Goal: Task Accomplishment & Management: Use online tool/utility

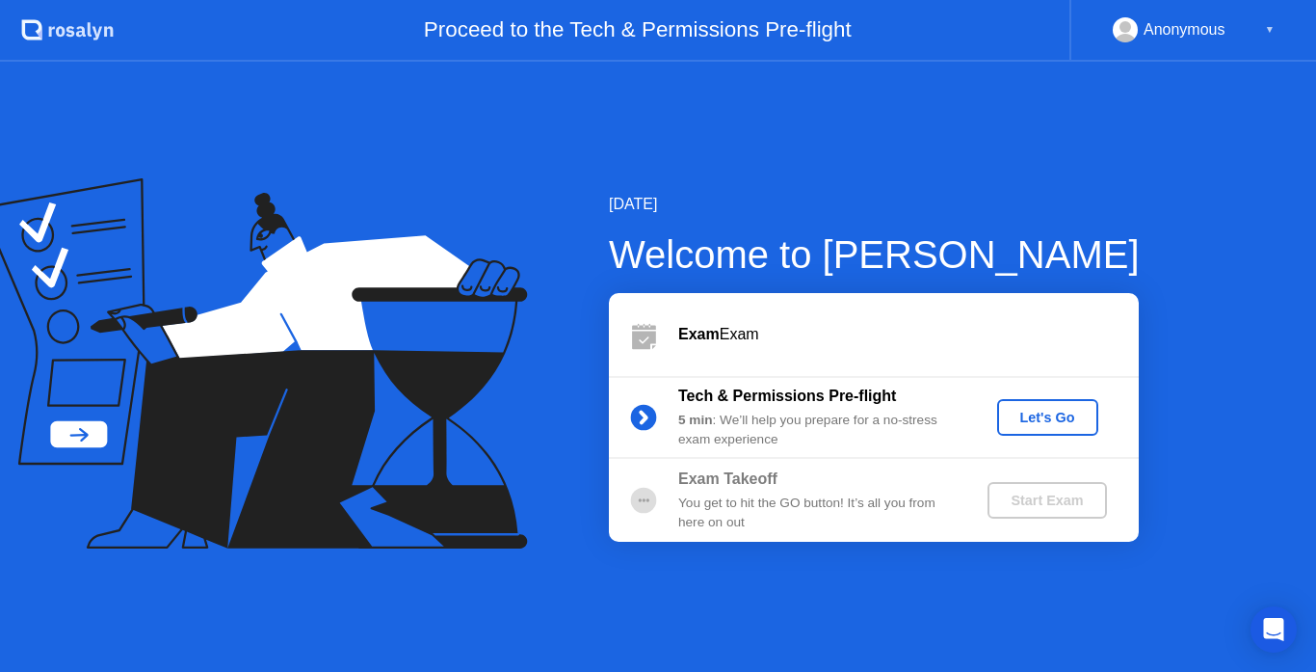
click at [1050, 412] on div "Let's Go" at bounding box center [1048, 417] width 86 height 15
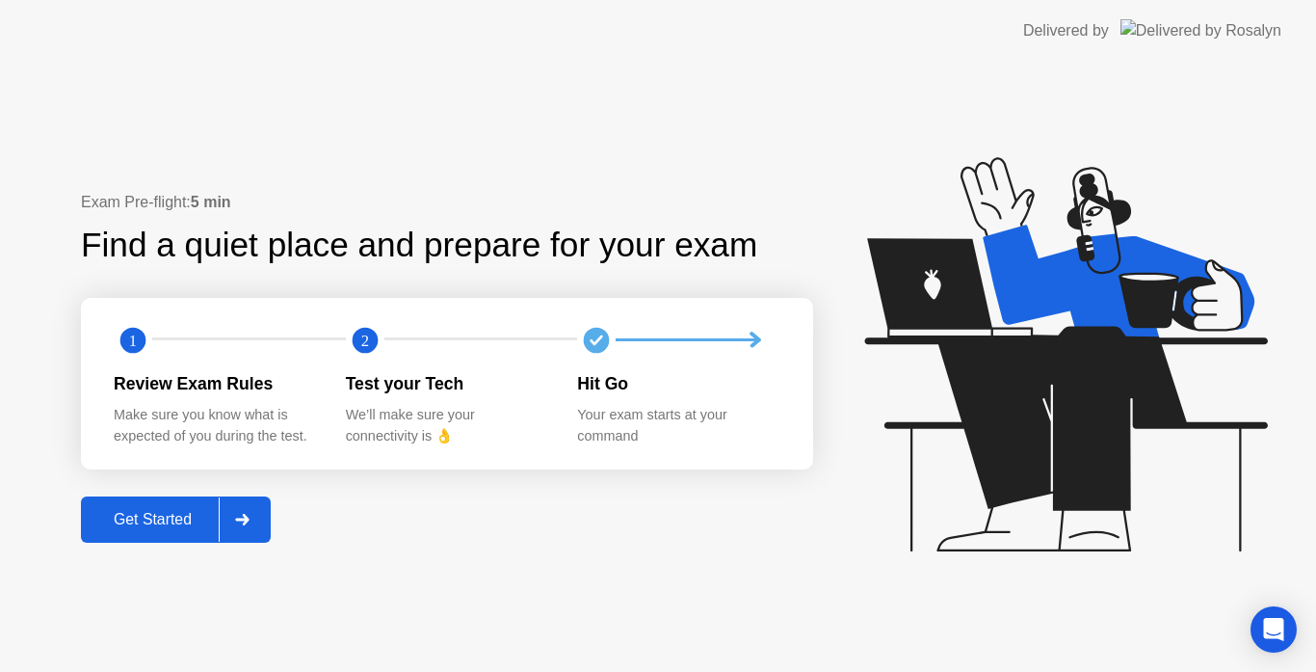
click at [171, 527] on div "Get Started" at bounding box center [153, 519] width 132 height 17
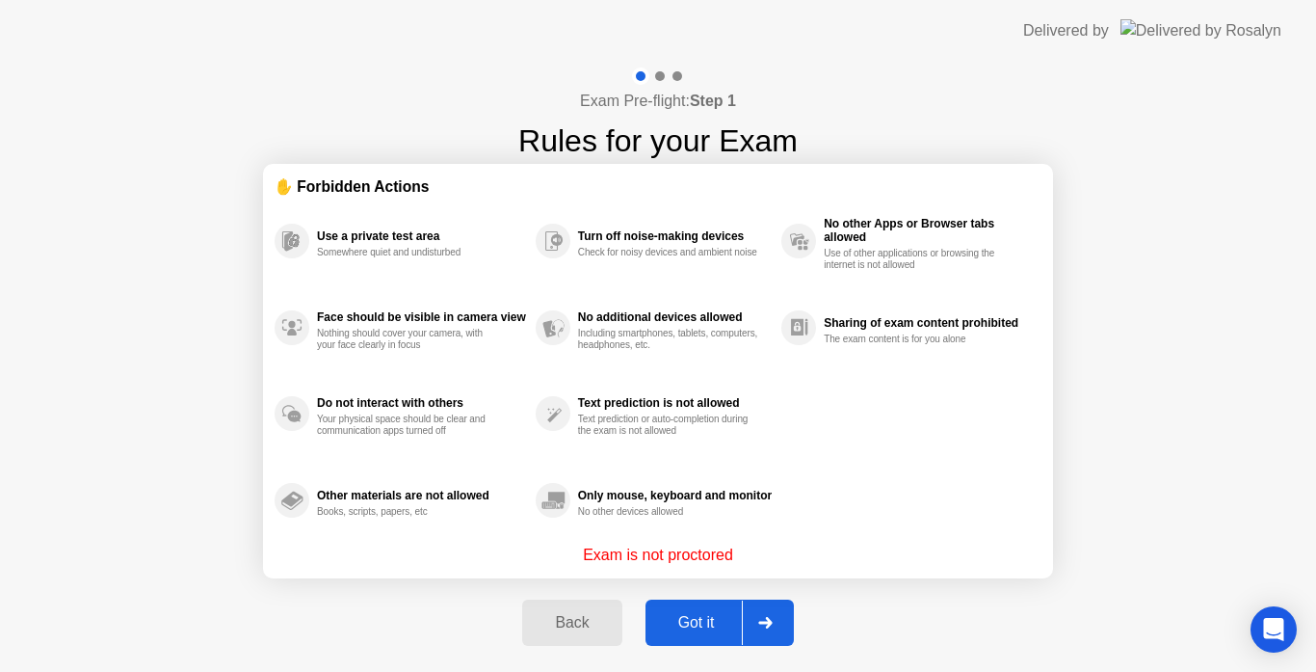
click at [697, 616] on div "Got it" at bounding box center [696, 622] width 91 height 17
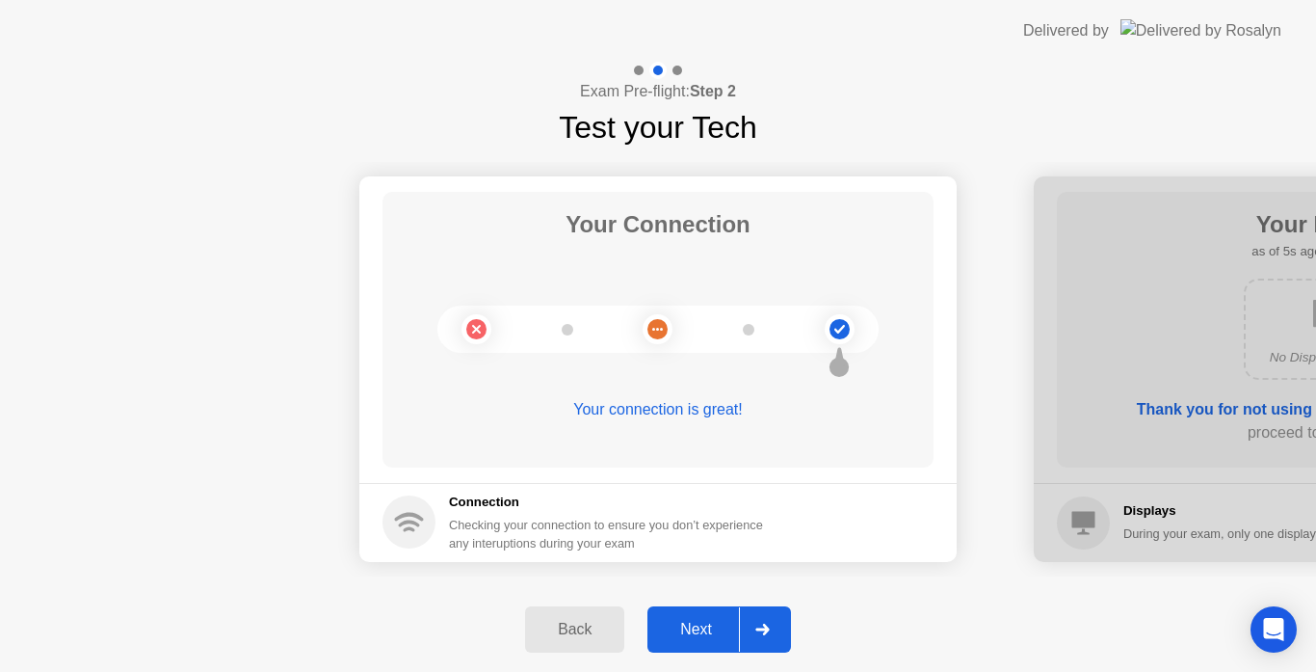
click at [683, 638] on div "Next" at bounding box center [696, 629] width 86 height 17
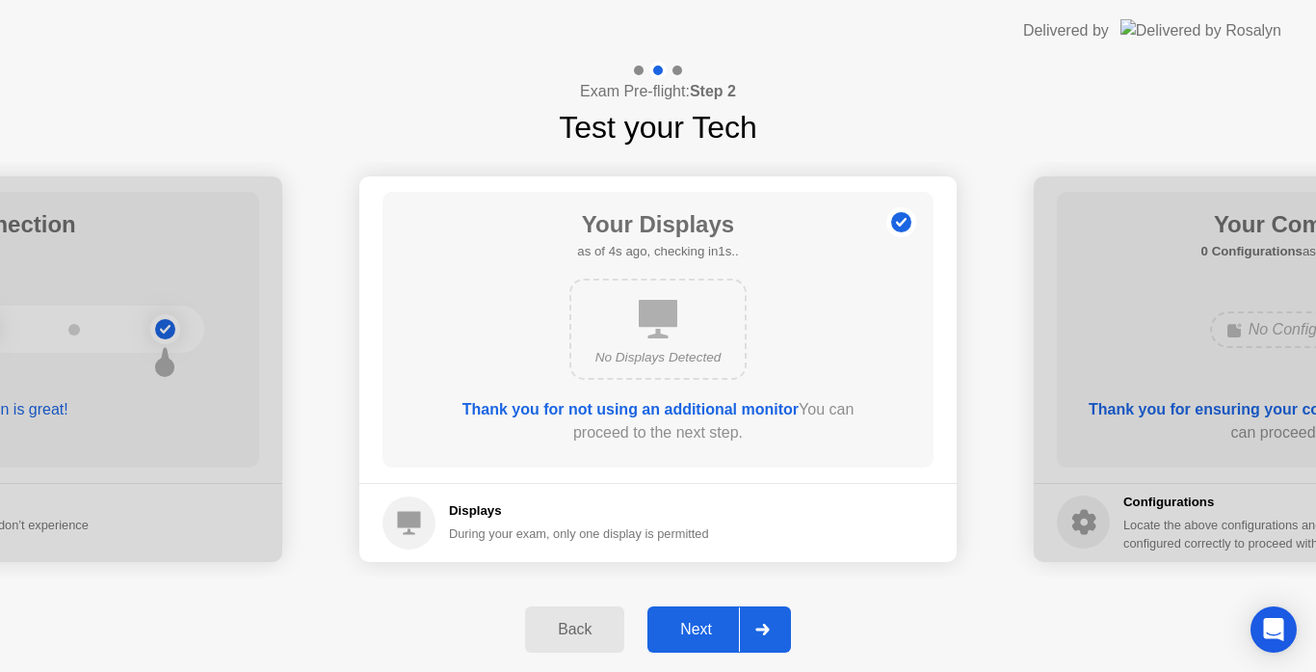
click at [683, 638] on div "Next" at bounding box center [696, 629] width 86 height 17
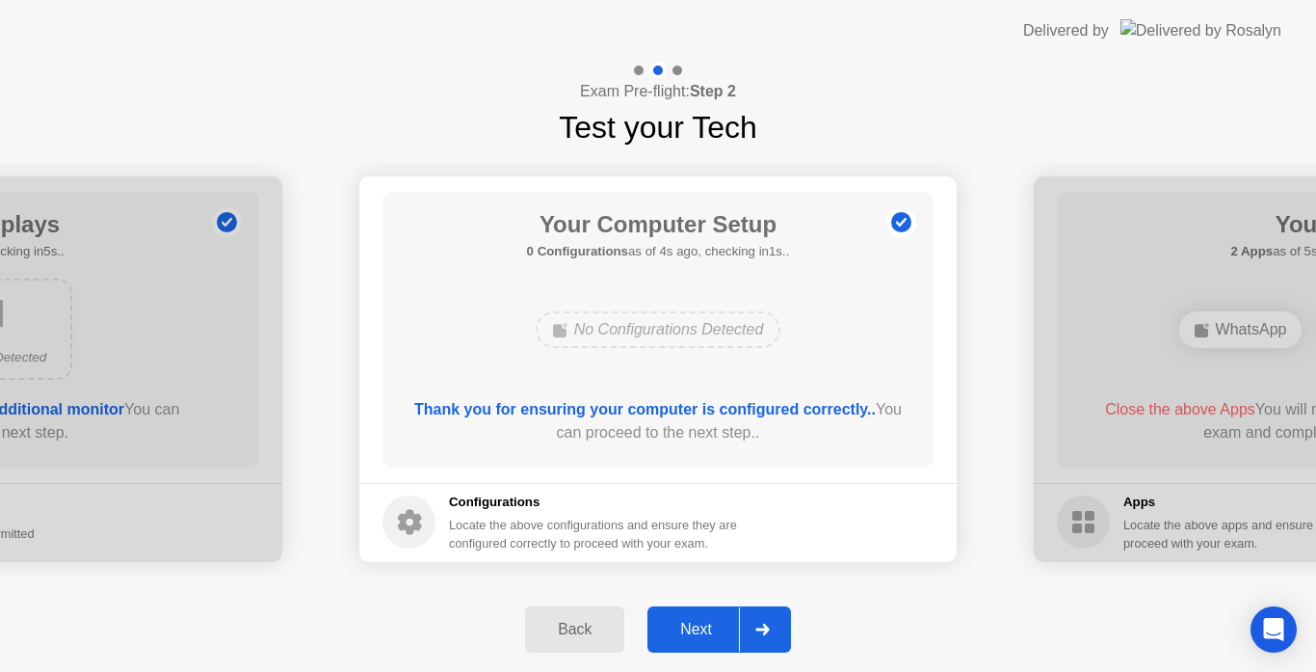
click at [696, 624] on div "Next" at bounding box center [696, 629] width 86 height 17
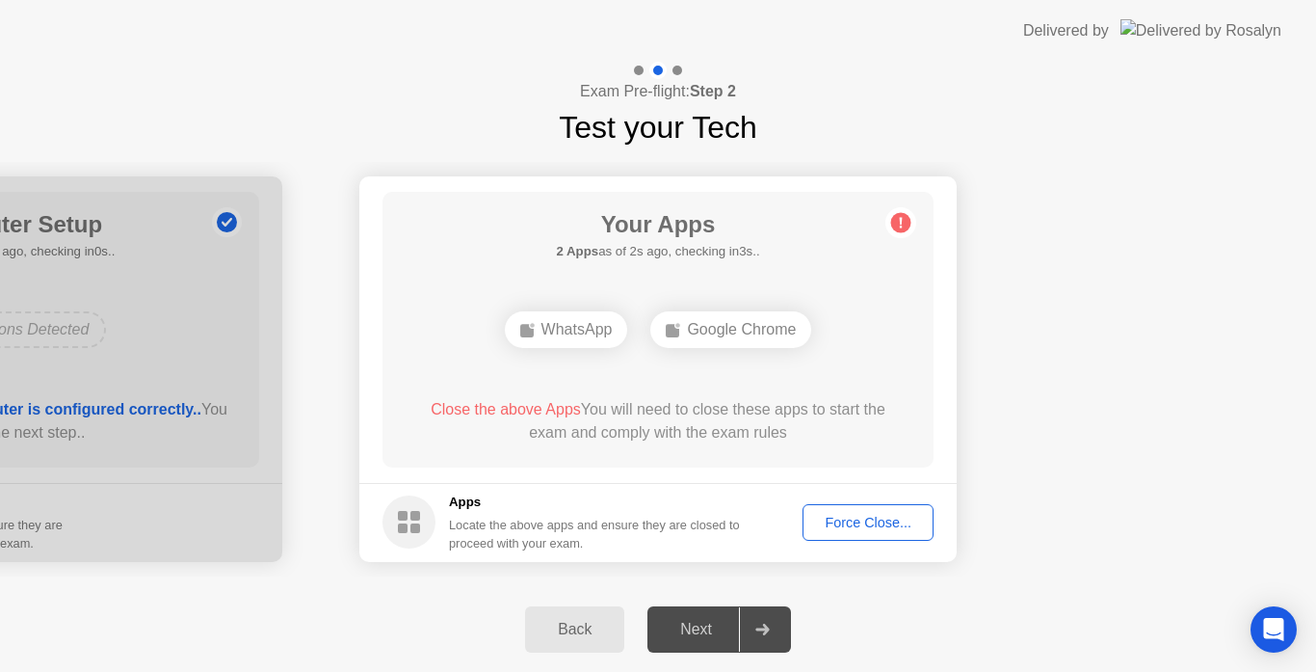
click at [888, 522] on div "Force Close..." at bounding box center [869, 522] width 118 height 15
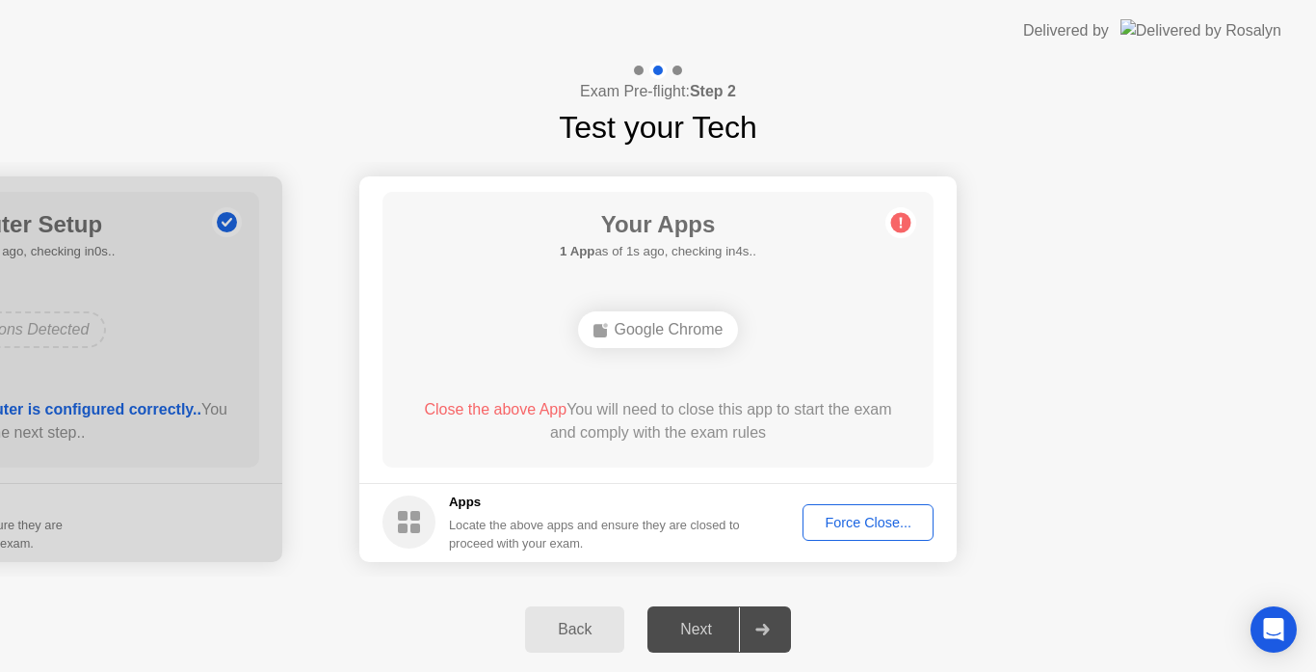
click at [879, 524] on div "Force Close..." at bounding box center [869, 522] width 118 height 15
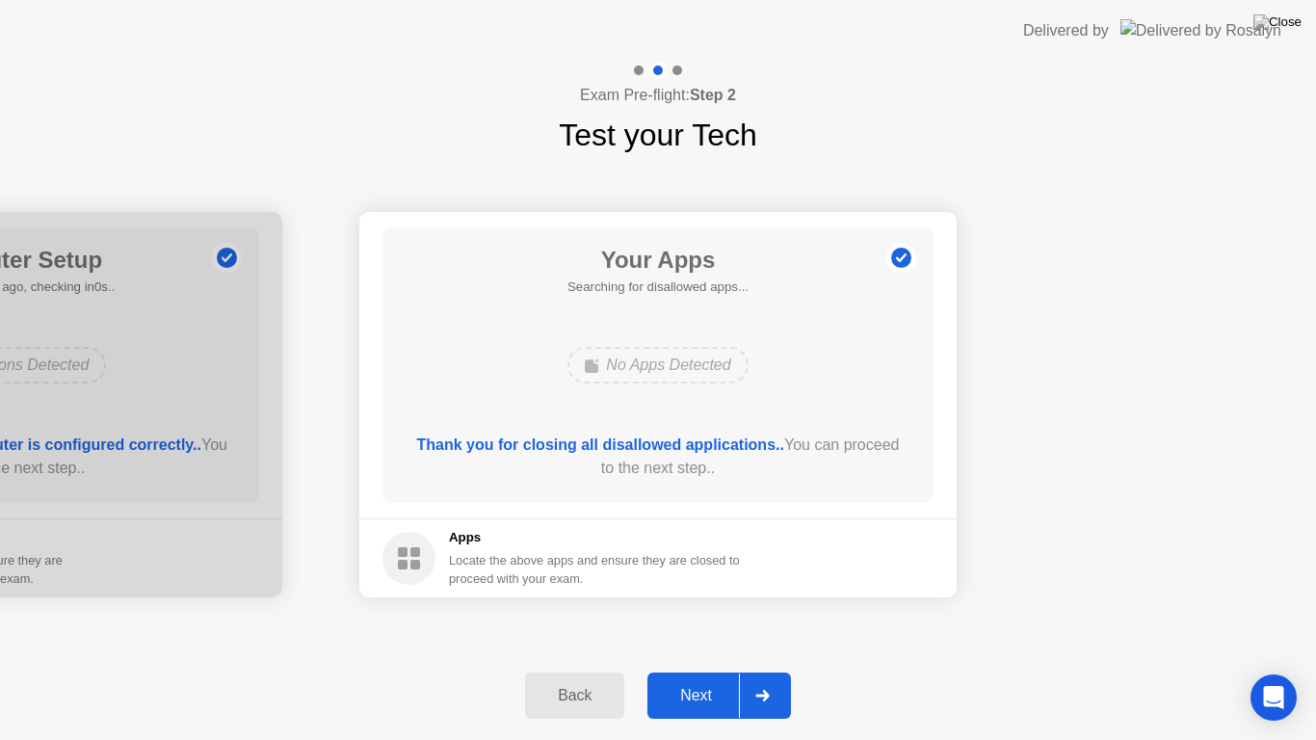
click at [687, 671] on button "Next" at bounding box center [720, 696] width 144 height 46
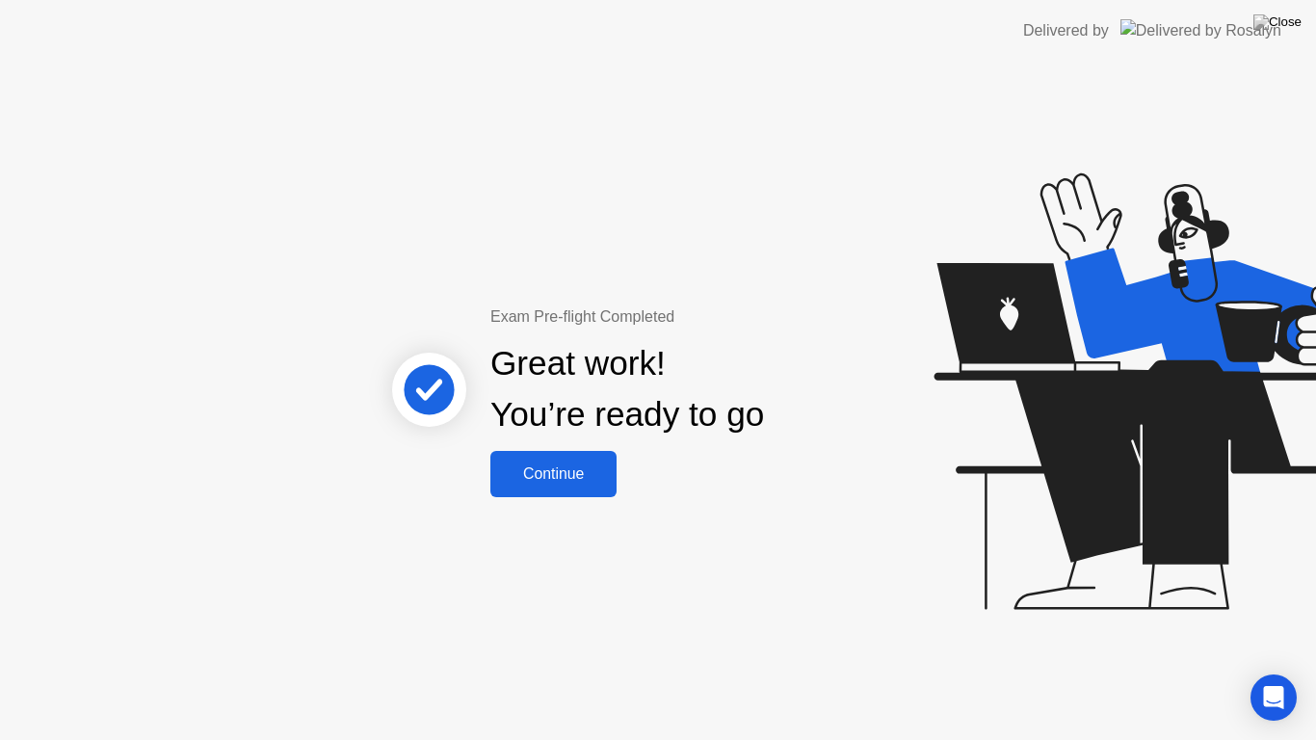
click at [550, 481] on div "Continue" at bounding box center [553, 473] width 115 height 17
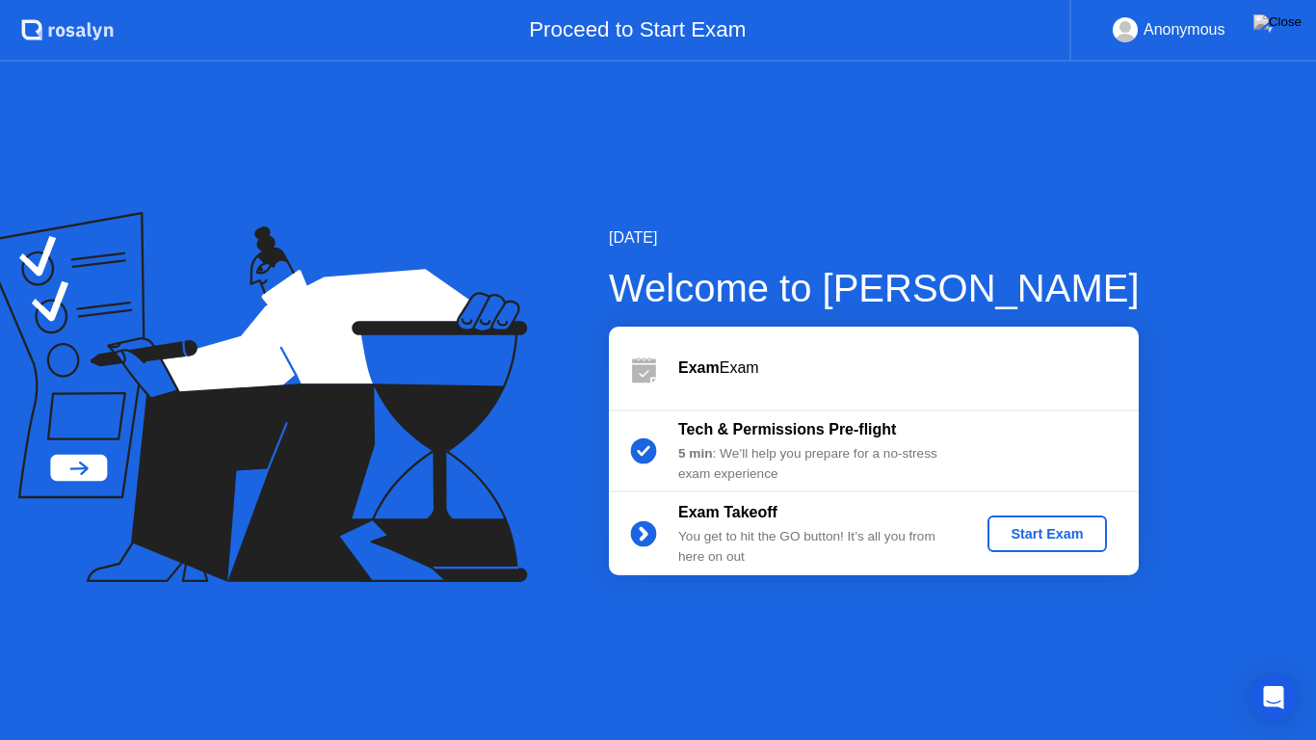
click at [1043, 541] on div "Start Exam" at bounding box center [1047, 533] width 103 height 15
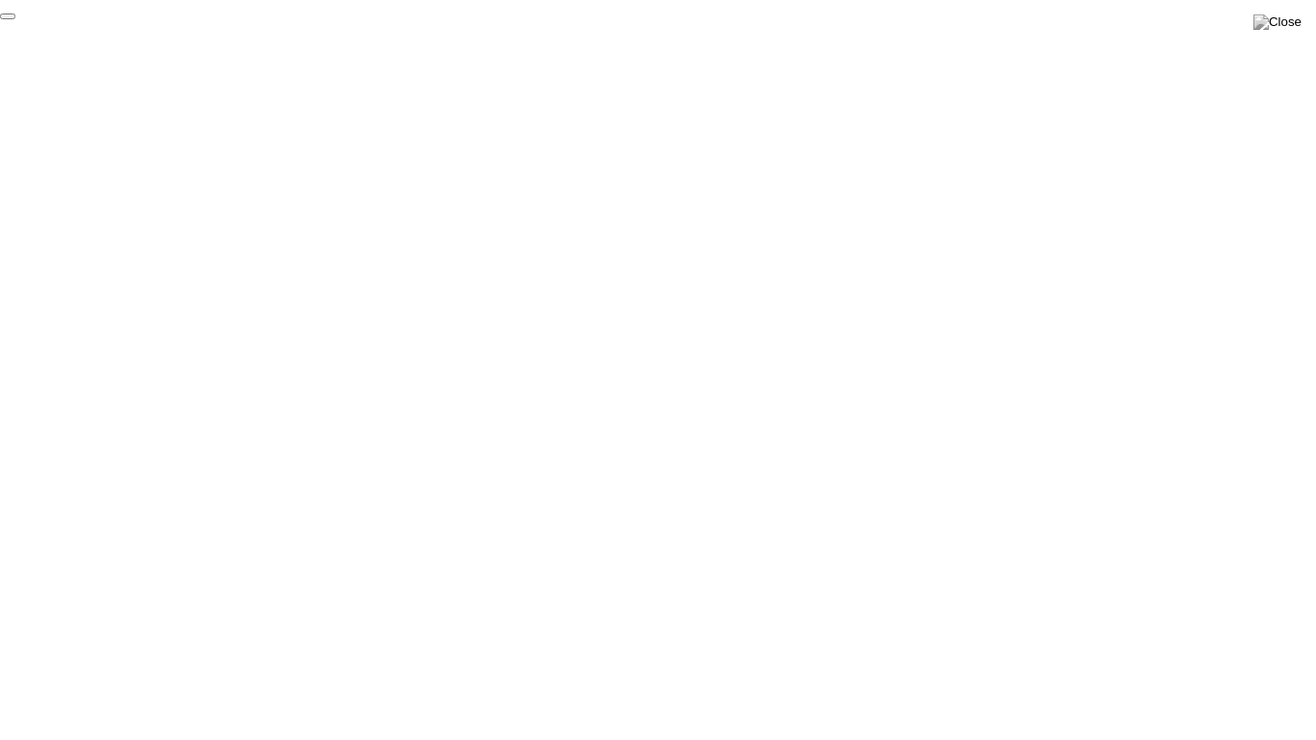
click div "End Proctoring Session"
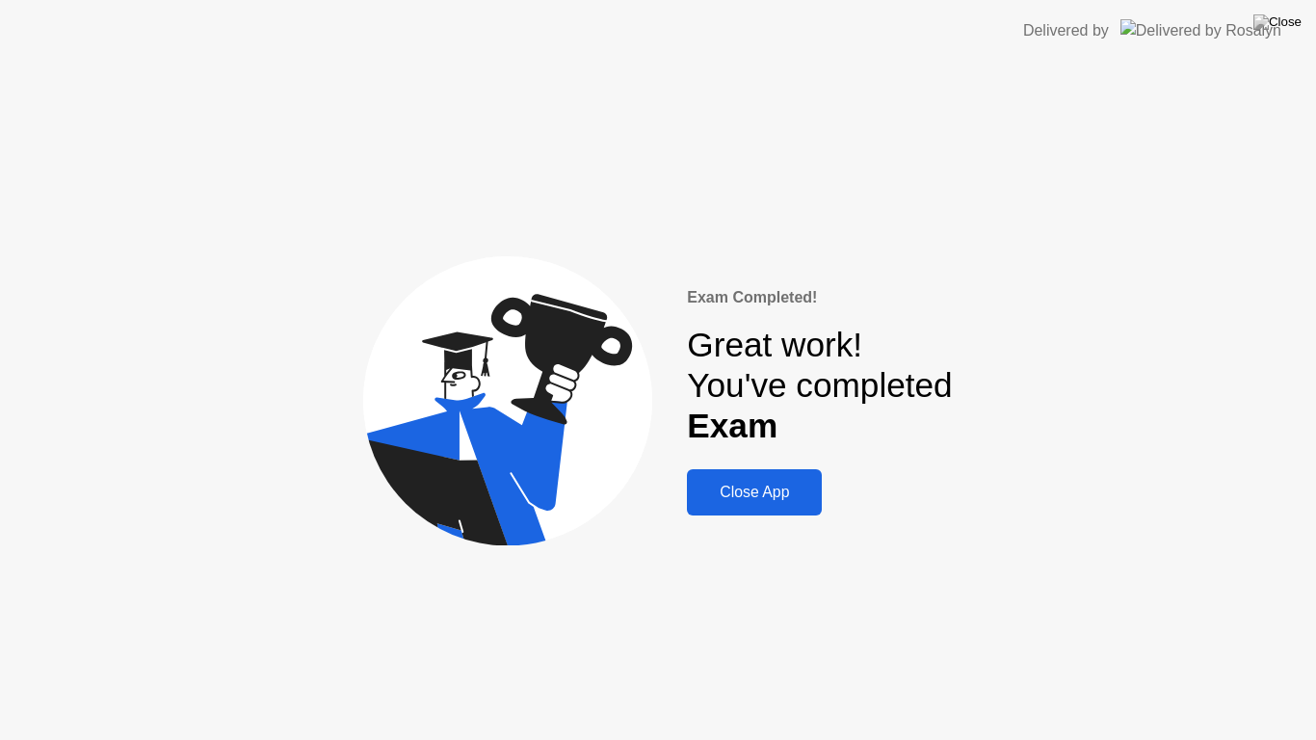
click at [757, 491] on div "Close App" at bounding box center [754, 492] width 123 height 17
